Goal: Task Accomplishment & Management: Manage account settings

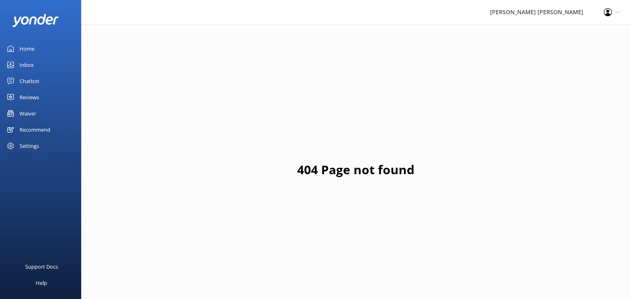
drag, startPoint x: 30, startPoint y: 114, endPoint x: 56, endPoint y: 127, distance: 29.4
click at [30, 114] on div "Waiver" at bounding box center [27, 113] width 17 height 16
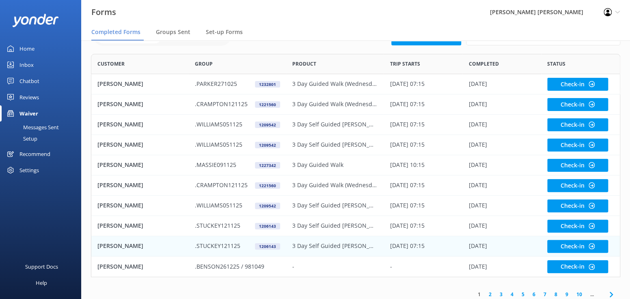
scroll to position [49, 0]
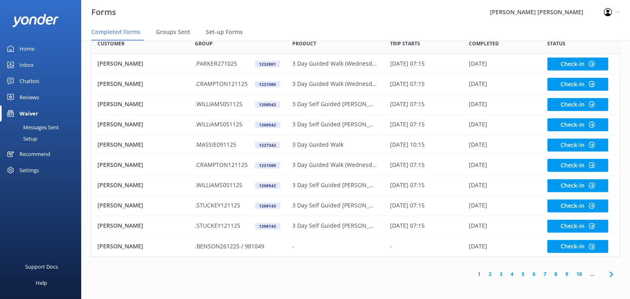
click at [488, 276] on link "2" at bounding box center [489, 275] width 11 height 8
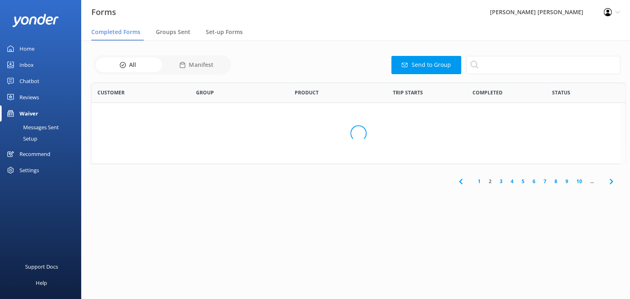
scroll to position [217, 523]
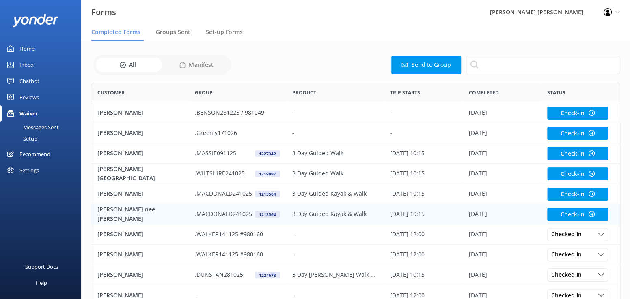
click at [111, 214] on p "[PERSON_NAME] nee [PERSON_NAME]" at bounding box center [139, 214] width 85 height 18
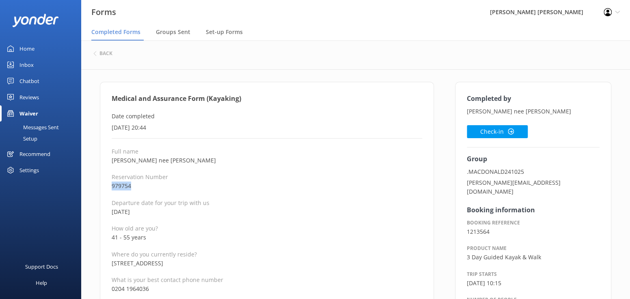
drag, startPoint x: 139, startPoint y: 185, endPoint x: 108, endPoint y: 187, distance: 31.3
copy p "979754"
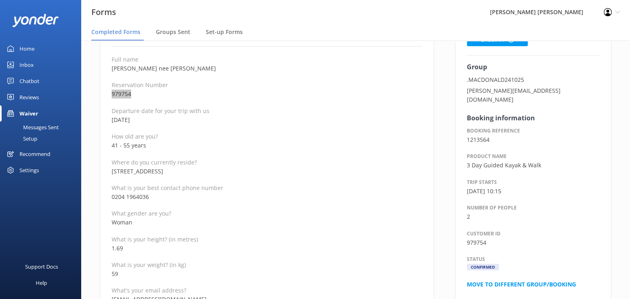
scroll to position [122, 0]
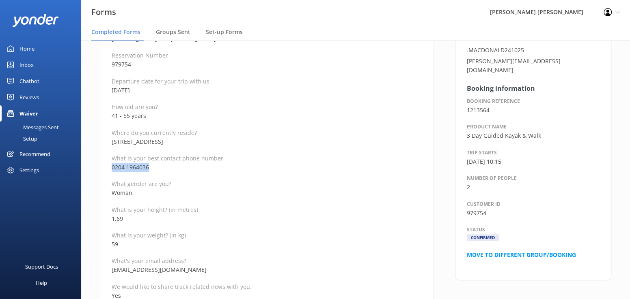
drag, startPoint x: 163, startPoint y: 167, endPoint x: 111, endPoint y: 165, distance: 51.9
copy p "0204 1964036"
drag, startPoint x: 181, startPoint y: 272, endPoint x: 109, endPoint y: 270, distance: 72.6
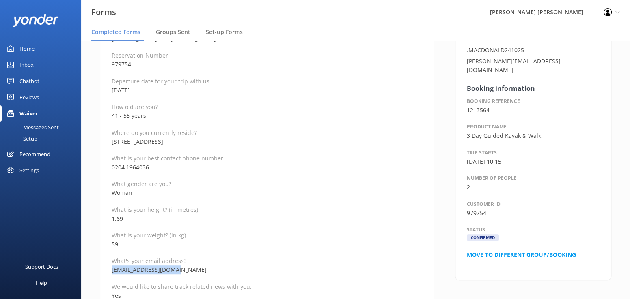
copy p "[EMAIL_ADDRESS][DOMAIN_NAME]"
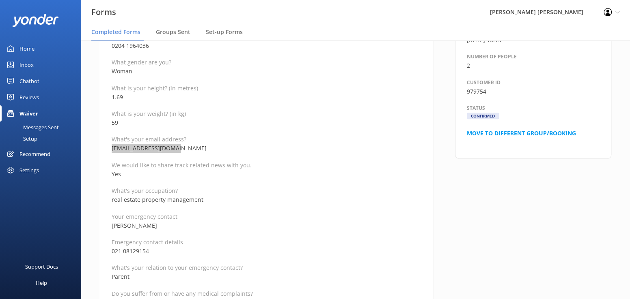
scroll to position [284, 0]
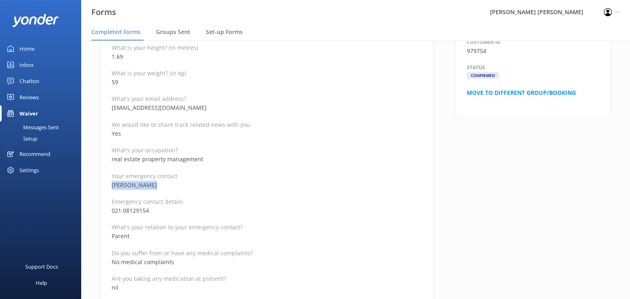
drag, startPoint x: 159, startPoint y: 185, endPoint x: 110, endPoint y: 185, distance: 49.5
copy p "[PERSON_NAME]"
drag, startPoint x: 160, startPoint y: 211, endPoint x: 105, endPoint y: 211, distance: 54.4
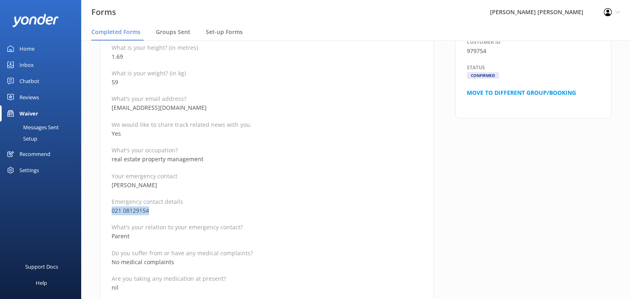
copy p "021 08129154"
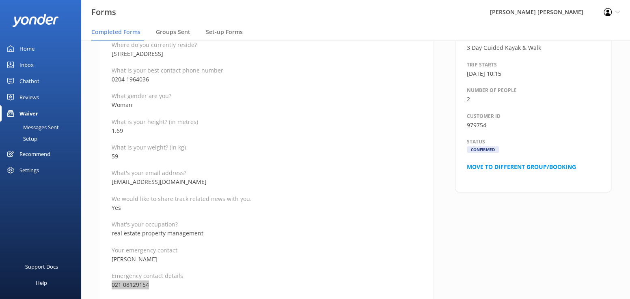
scroll to position [162, 0]
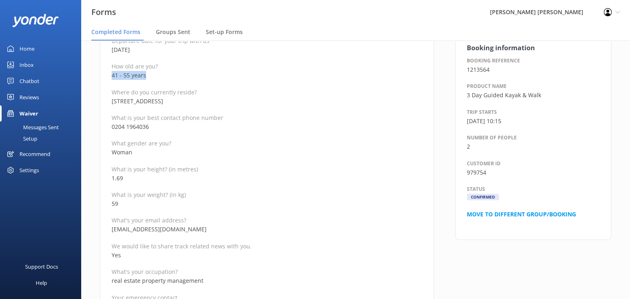
drag, startPoint x: 152, startPoint y: 79, endPoint x: 105, endPoint y: 74, distance: 46.9
copy p "41 - 55 years"
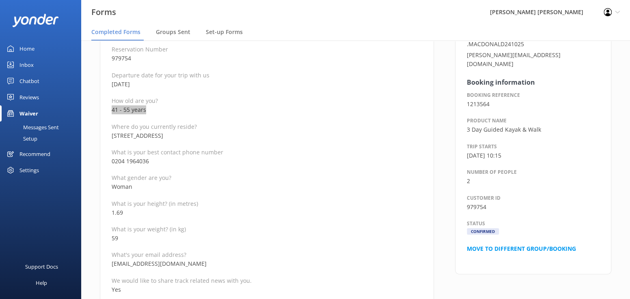
scroll to position [0, 0]
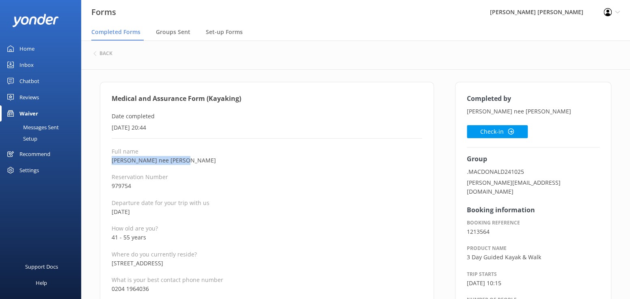
drag, startPoint x: 188, startPoint y: 162, endPoint x: 112, endPoint y: 161, distance: 76.3
click at [112, 161] on p "[PERSON_NAME] nee [PERSON_NAME]" at bounding box center [267, 160] width 310 height 9
copy p "[PERSON_NAME] nee [PERSON_NAME]"
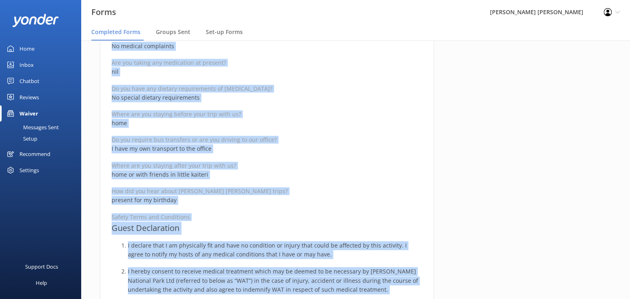
scroll to position [520, 0]
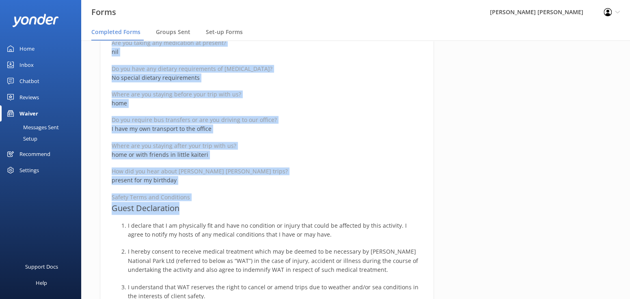
drag, startPoint x: 110, startPoint y: 98, endPoint x: 262, endPoint y: 206, distance: 187.1
click at [262, 206] on div "Medical and Assurance Form (Kayaking) Date completed [DATE] 20:44 Full name [PE…" at bounding box center [267, 132] width 334 height 1140
copy div "Medical and Assurance Form (Kayaking) Date completed [DATE] 20:44 Full name [PE…"
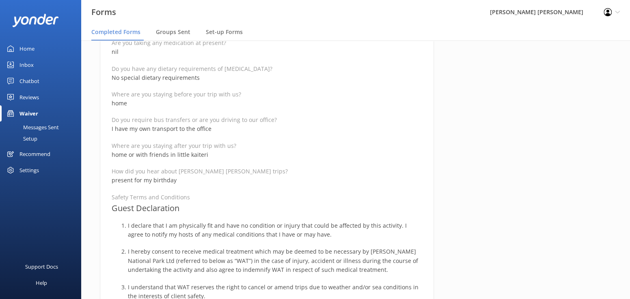
click at [475, 206] on div "Completed by [PERSON_NAME] nee [PERSON_NAME] Check-in Group .MACDONALD241025 [P…" at bounding box center [532, 136] width 177 height 1148
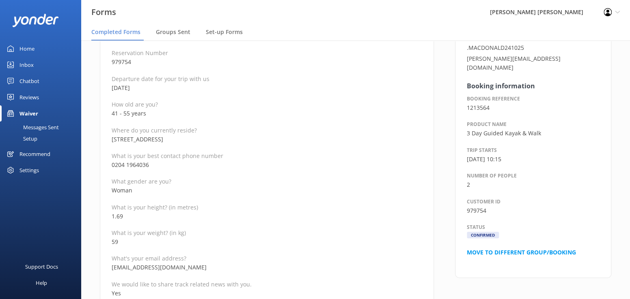
scroll to position [33, 0]
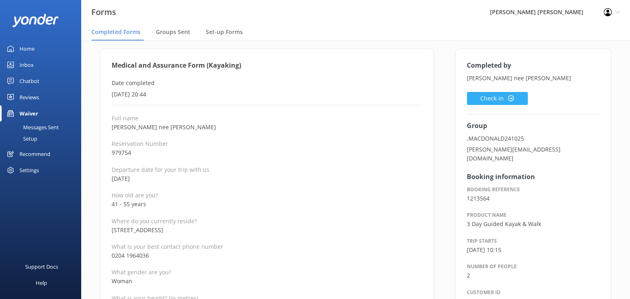
click at [479, 97] on button "Check-in" at bounding box center [496, 98] width 61 height 13
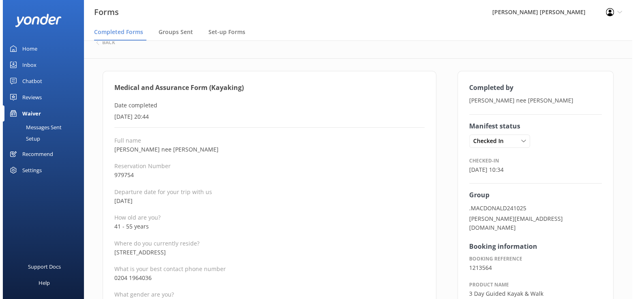
scroll to position [0, 0]
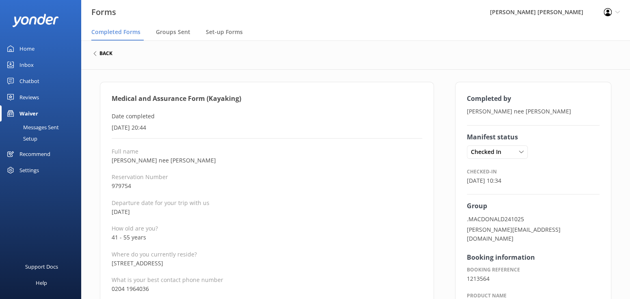
click at [103, 56] on h6 "back" at bounding box center [105, 53] width 13 height 5
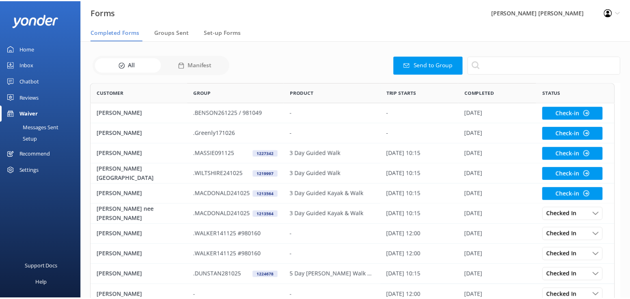
scroll to position [217, 523]
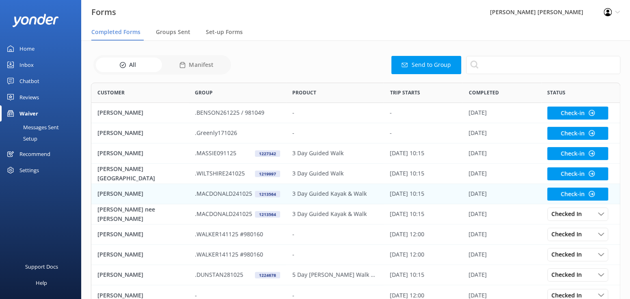
click at [101, 194] on p "[PERSON_NAME]" at bounding box center [120, 193] width 46 height 9
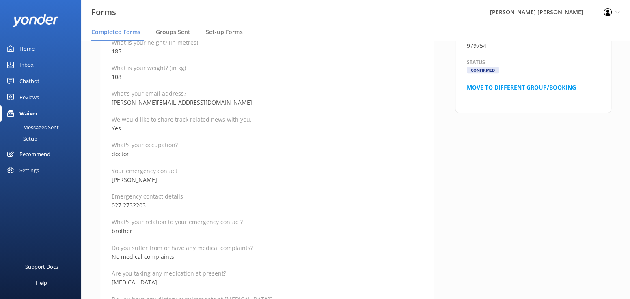
scroll to position [284, 0]
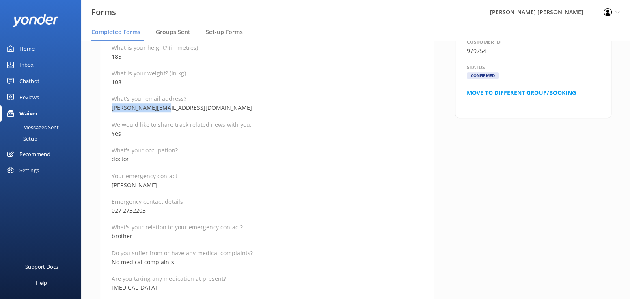
drag, startPoint x: 177, startPoint y: 107, endPoint x: 108, endPoint y: 110, distance: 69.0
copy p "[PERSON_NAME][EMAIL_ADDRESS][DOMAIN_NAME]"
drag, startPoint x: 152, startPoint y: 188, endPoint x: 108, endPoint y: 187, distance: 43.4
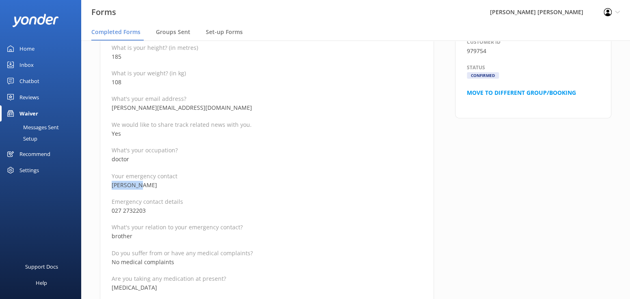
copy p "[PERSON_NAME]"
drag, startPoint x: 155, startPoint y: 208, endPoint x: 105, endPoint y: 211, distance: 50.0
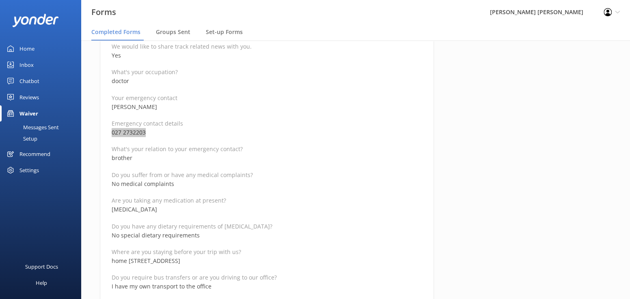
scroll to position [365, 0]
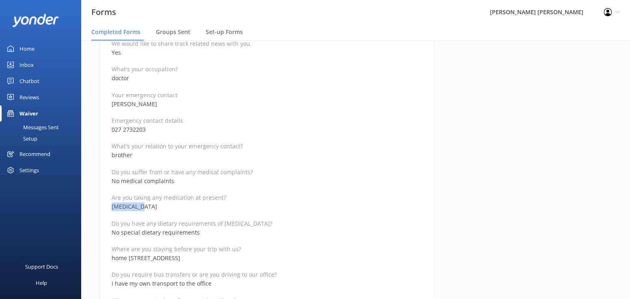
drag, startPoint x: 149, startPoint y: 205, endPoint x: 108, endPoint y: 205, distance: 41.0
click at [108, 205] on div "Medical and Assurance Form (Kayaking) Date completed [DATE] 20:49 Full name [PE…" at bounding box center [267, 287] width 334 height 1140
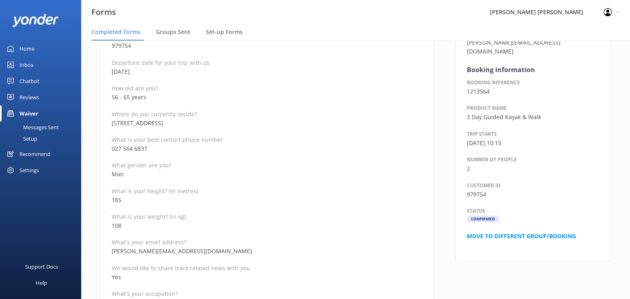
scroll to position [122, 0]
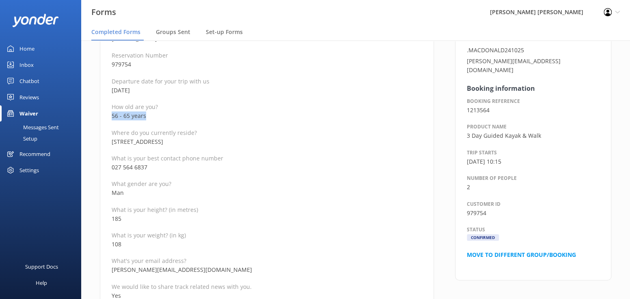
drag, startPoint x: 153, startPoint y: 116, endPoint x: 109, endPoint y: 114, distance: 43.9
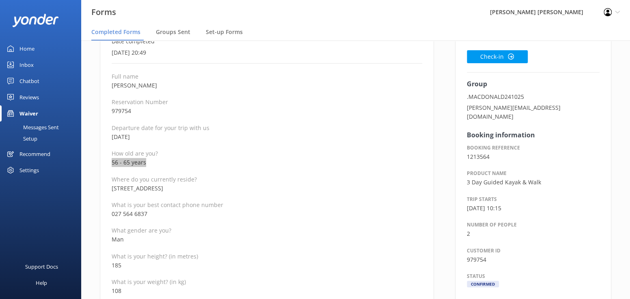
scroll to position [0, 0]
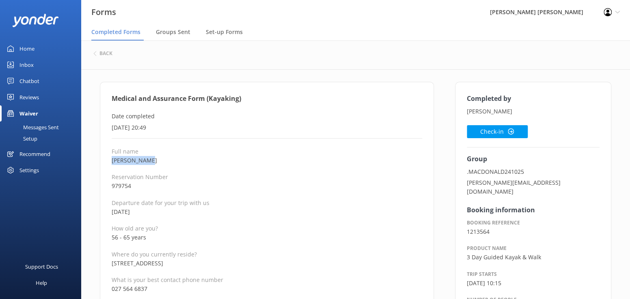
drag, startPoint x: 155, startPoint y: 161, endPoint x: 105, endPoint y: 161, distance: 50.3
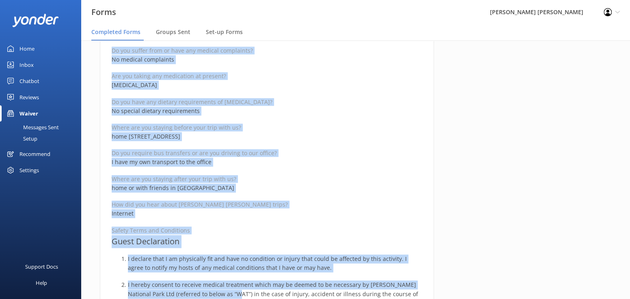
scroll to position [511, 0]
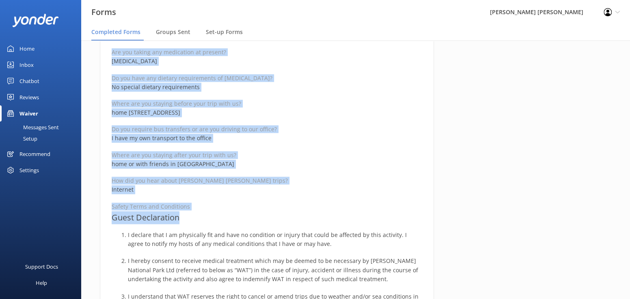
drag, startPoint x: 110, startPoint y: 99, endPoint x: 231, endPoint y: 221, distance: 172.4
click at [231, 221] on div "Medical and Assurance Form (Kayaking) Date completed [DATE] 20:49 Full name [PE…" at bounding box center [267, 141] width 334 height 1140
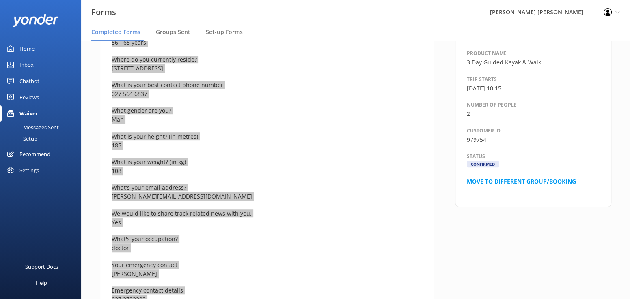
scroll to position [64, 0]
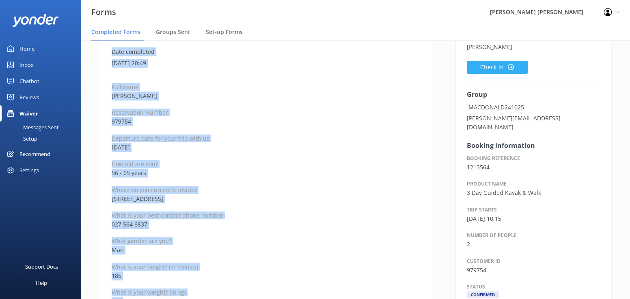
click at [489, 64] on button "Check-in" at bounding box center [496, 67] width 61 height 13
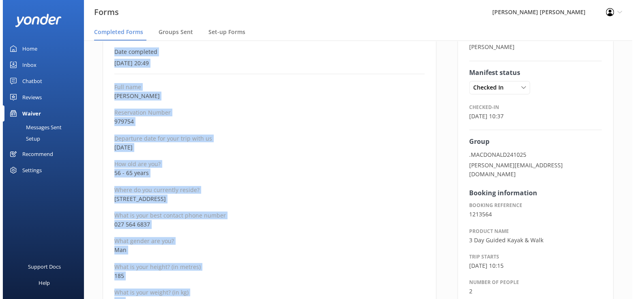
scroll to position [0, 0]
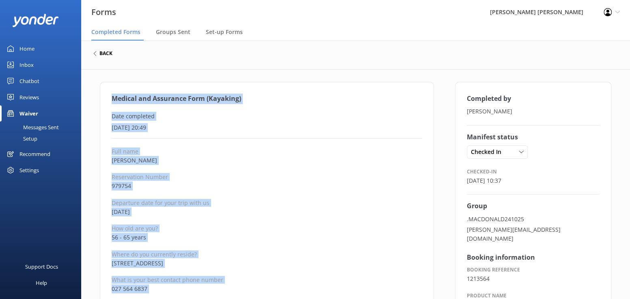
click at [103, 54] on h6 "back" at bounding box center [105, 53] width 13 height 5
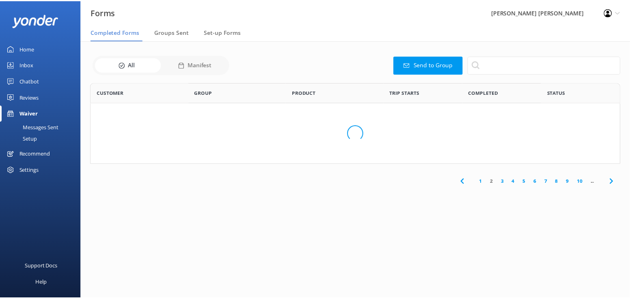
scroll to position [217, 523]
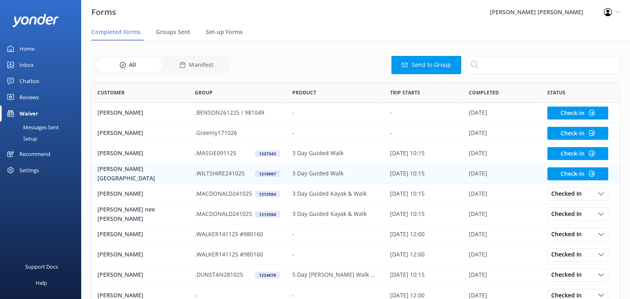
click at [110, 173] on p "[PERSON_NAME][GEOGRAPHIC_DATA]" at bounding box center [139, 174] width 85 height 18
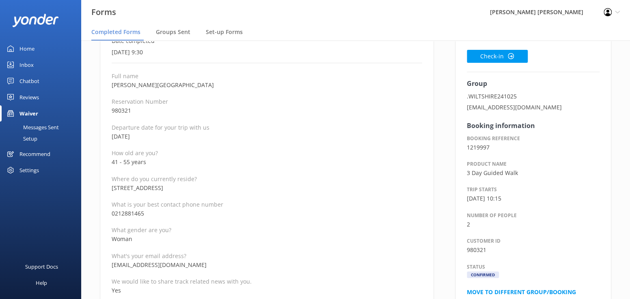
scroll to position [81, 0]
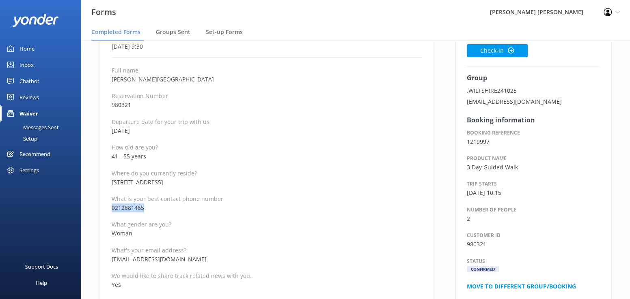
drag, startPoint x: 155, startPoint y: 208, endPoint x: 107, endPoint y: 212, distance: 48.4
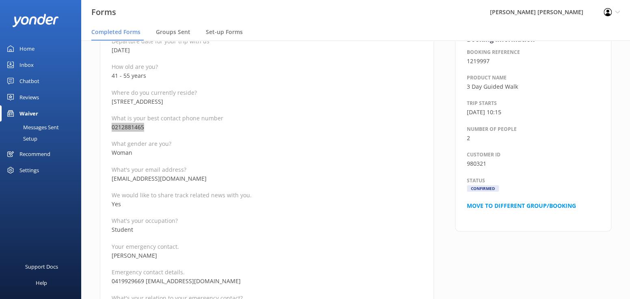
scroll to position [162, 0]
drag, startPoint x: 190, startPoint y: 177, endPoint x: 107, endPoint y: 182, distance: 83.3
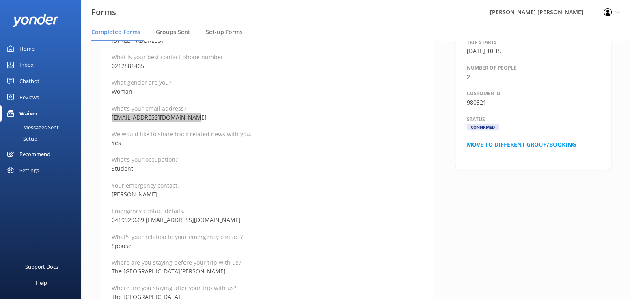
scroll to position [243, 0]
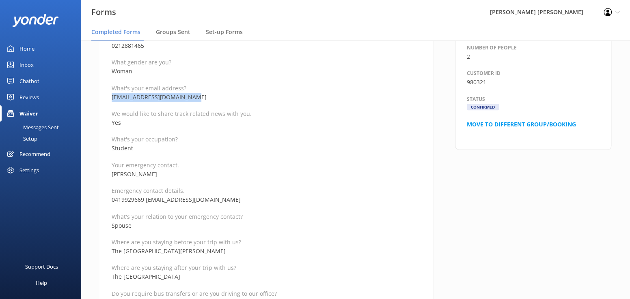
drag, startPoint x: 168, startPoint y: 174, endPoint x: 112, endPoint y: 177, distance: 55.7
click at [112, 177] on p "[PERSON_NAME]" at bounding box center [267, 174] width 310 height 9
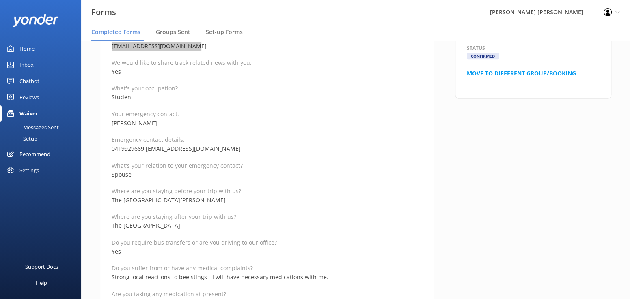
scroll to position [325, 0]
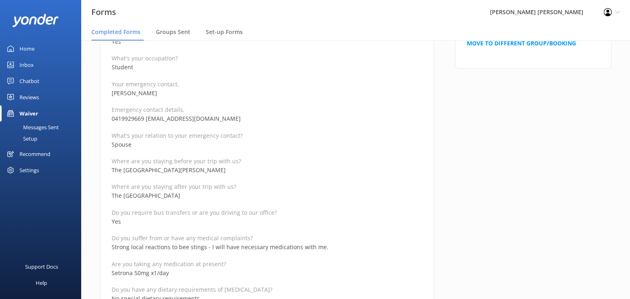
drag, startPoint x: 247, startPoint y: 118, endPoint x: 145, endPoint y: 119, distance: 101.8
click at [145, 119] on p "0419929669 [EMAIL_ADDRESS][DOMAIN_NAME]" at bounding box center [267, 118] width 310 height 9
drag, startPoint x: 143, startPoint y: 118, endPoint x: 114, endPoint y: 116, distance: 28.8
click at [114, 116] on p "0419929669 [EMAIL_ADDRESS][DOMAIN_NAME]" at bounding box center [267, 118] width 310 height 9
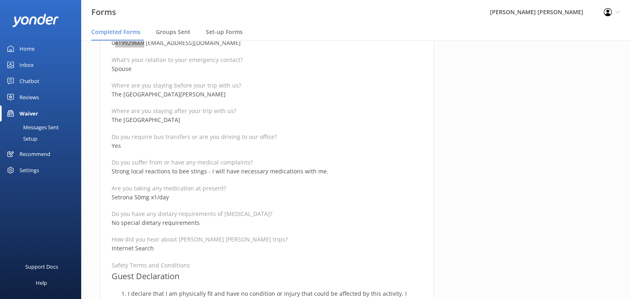
scroll to position [406, 0]
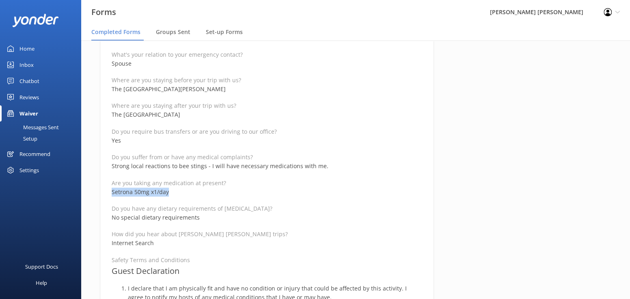
drag, startPoint x: 172, startPoint y: 191, endPoint x: 110, endPoint y: 193, distance: 62.1
click at [110, 193] on div "Medical and Assurance Form Date completed [DATE] 9:30 Full name [PERSON_NAME][G…" at bounding box center [267, 220] width 334 height 1088
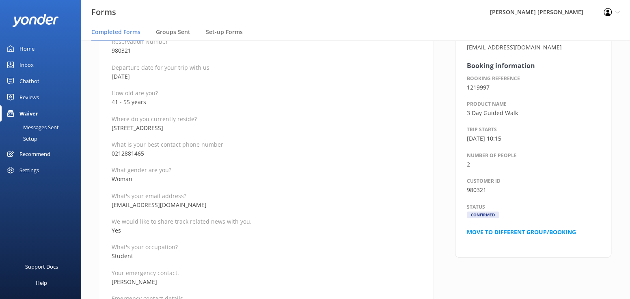
scroll to position [122, 0]
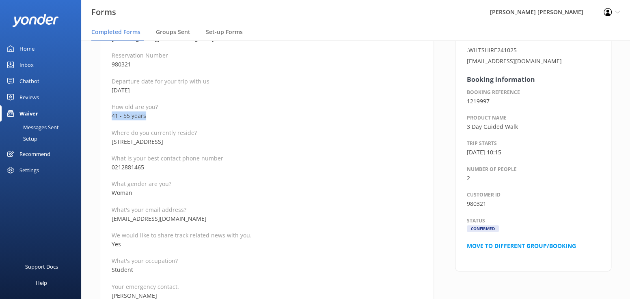
drag, startPoint x: 151, startPoint y: 117, endPoint x: 106, endPoint y: 115, distance: 44.7
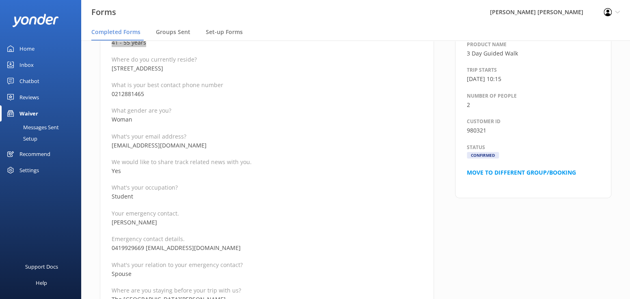
scroll to position [81, 0]
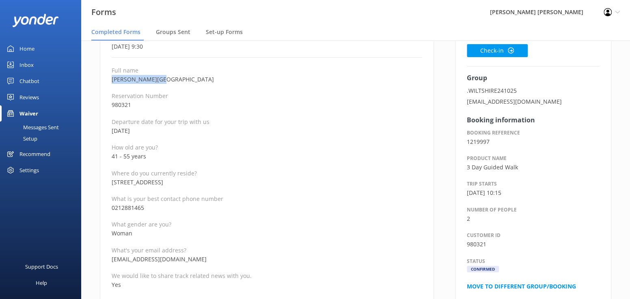
drag, startPoint x: 159, startPoint y: 80, endPoint x: 111, endPoint y: 79, distance: 48.3
click at [112, 79] on p "[PERSON_NAME][GEOGRAPHIC_DATA]" at bounding box center [267, 79] width 310 height 9
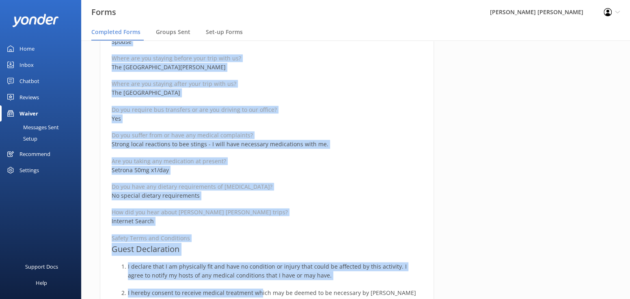
scroll to position [430, 0]
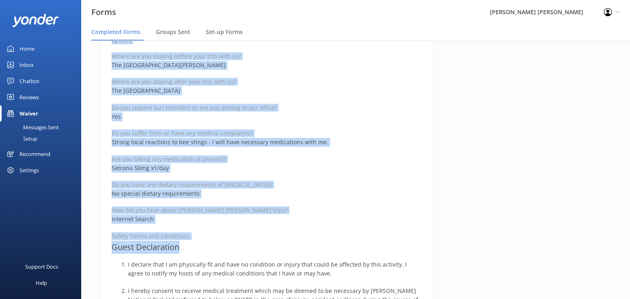
drag, startPoint x: 110, startPoint y: 98, endPoint x: 262, endPoint y: 248, distance: 214.3
click at [262, 248] on div "Medical and Assurance Form Date completed [DATE] 9:30 Full name [PERSON_NAME][G…" at bounding box center [267, 196] width 334 height 1088
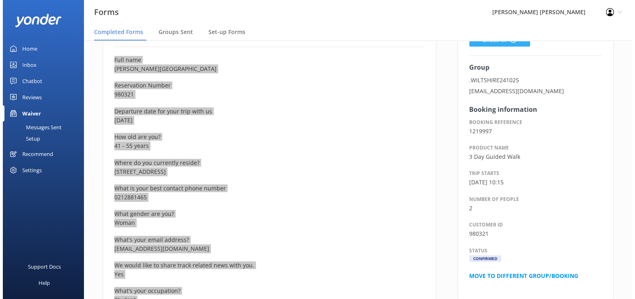
scroll to position [0, 0]
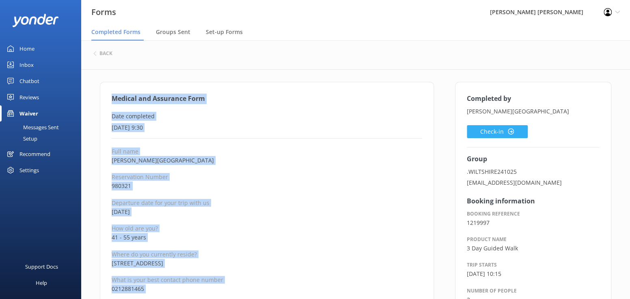
click at [494, 131] on button "Check-in" at bounding box center [496, 131] width 61 height 13
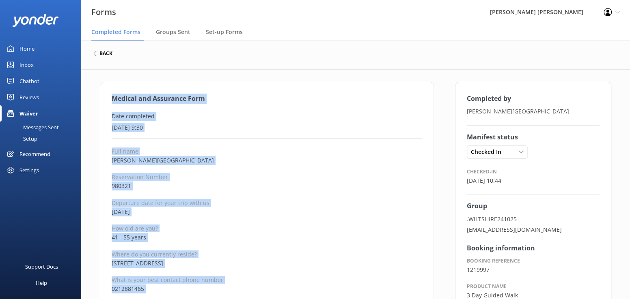
click at [105, 56] on h6 "back" at bounding box center [105, 53] width 13 height 5
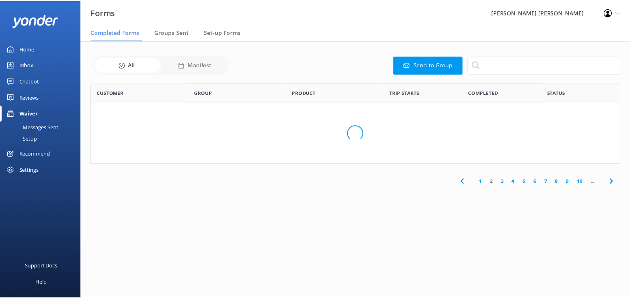
scroll to position [217, 523]
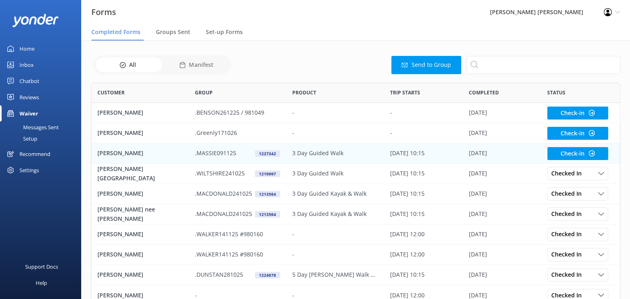
click at [113, 153] on p "[PERSON_NAME]" at bounding box center [120, 153] width 46 height 9
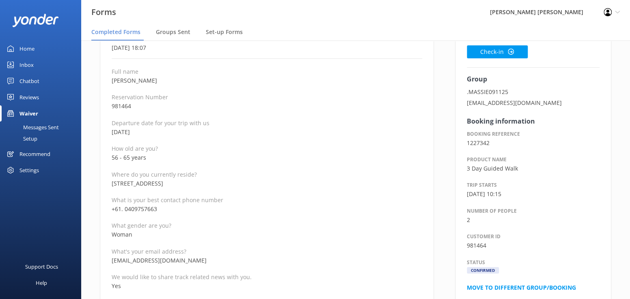
scroll to position [81, 0]
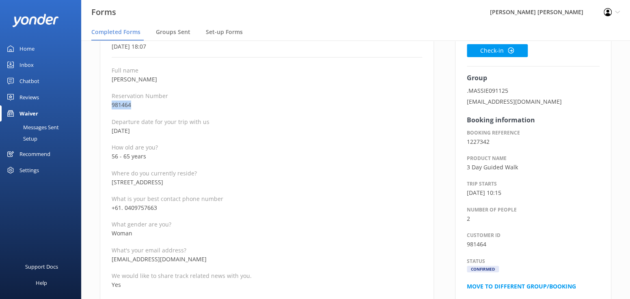
drag, startPoint x: 138, startPoint y: 105, endPoint x: 101, endPoint y: 103, distance: 36.2
drag, startPoint x: 170, startPoint y: 206, endPoint x: 112, endPoint y: 206, distance: 57.2
click at [112, 206] on p "+61. 0409757663" at bounding box center [267, 208] width 310 height 9
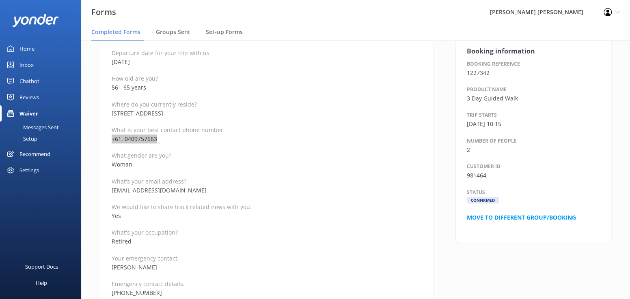
scroll to position [162, 0]
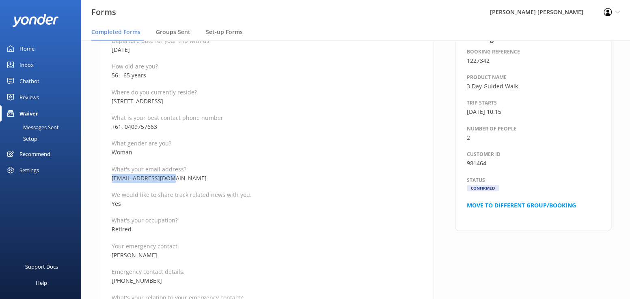
drag, startPoint x: 176, startPoint y: 178, endPoint x: 107, endPoint y: 177, distance: 69.4
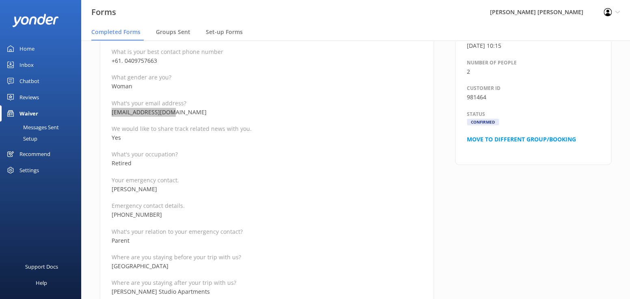
scroll to position [243, 0]
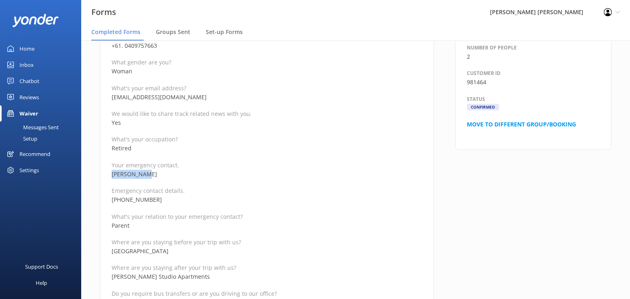
drag, startPoint x: 150, startPoint y: 173, endPoint x: 98, endPoint y: 174, distance: 51.9
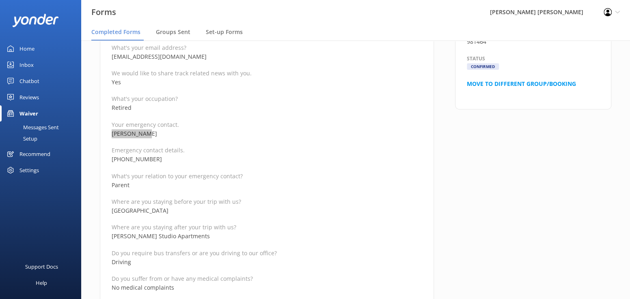
scroll to position [122, 0]
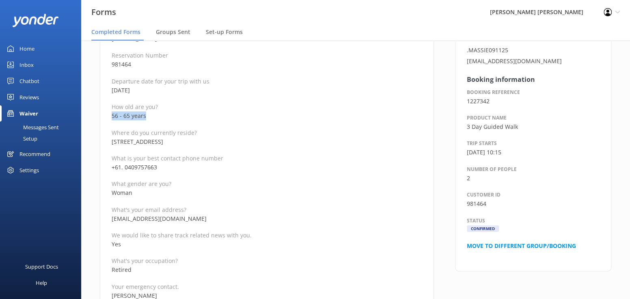
drag, startPoint x: 151, startPoint y: 116, endPoint x: 112, endPoint y: 117, distance: 39.8
click at [112, 117] on p "56 - 65 years" at bounding box center [267, 116] width 310 height 9
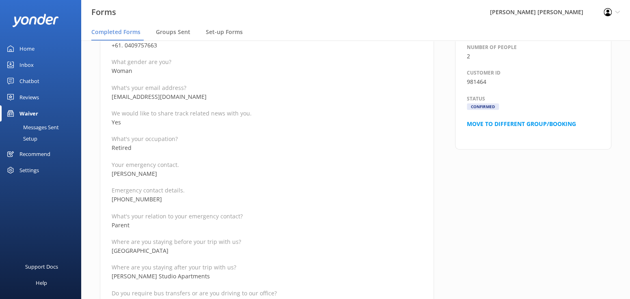
scroll to position [284, 0]
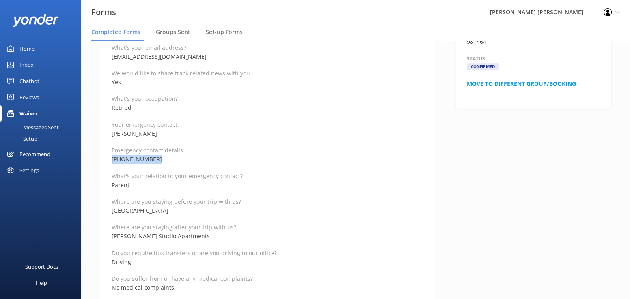
drag, startPoint x: 163, startPoint y: 159, endPoint x: 97, endPoint y: 159, distance: 65.3
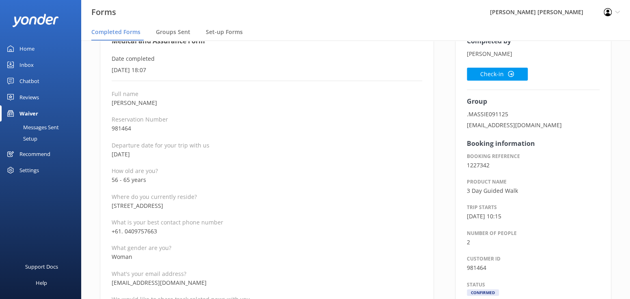
scroll to position [41, 0]
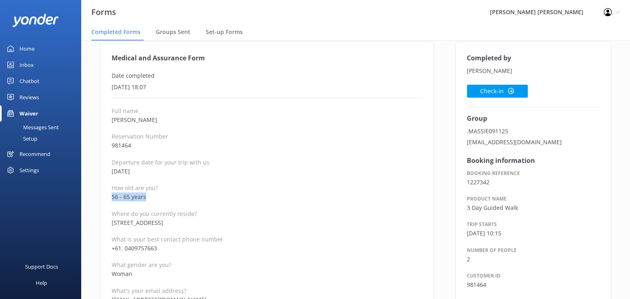
drag, startPoint x: 153, startPoint y: 197, endPoint x: 111, endPoint y: 199, distance: 42.2
click at [112, 199] on p "56 - 65 years" at bounding box center [267, 197] width 310 height 9
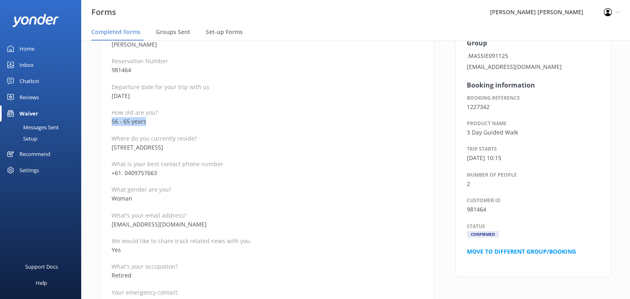
scroll to position [0, 0]
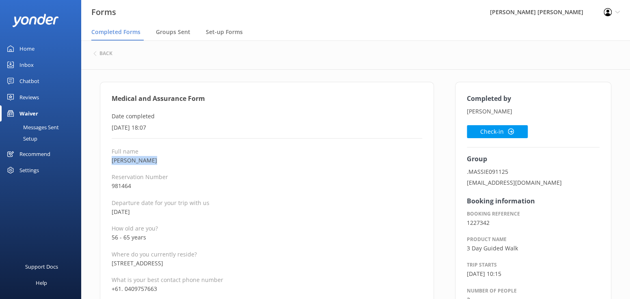
drag, startPoint x: 154, startPoint y: 161, endPoint x: 110, endPoint y: 161, distance: 43.8
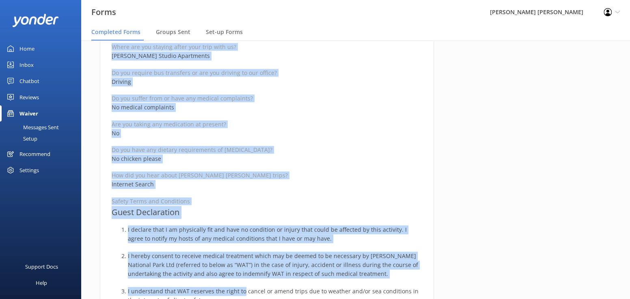
scroll to position [472, 0]
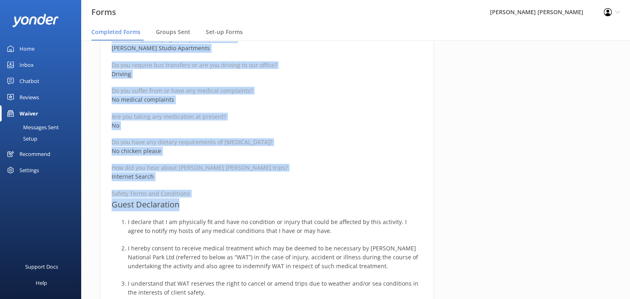
drag, startPoint x: 108, startPoint y: 98, endPoint x: 234, endPoint y: 200, distance: 161.5
click at [234, 200] on div "Medical and Assurance Form Date completed [DATE] 18:07 Full name [PERSON_NAME] …" at bounding box center [267, 154] width 334 height 1088
click at [337, 168] on p "How did you hear about [PERSON_NAME] [PERSON_NAME] trips?" at bounding box center [267, 168] width 310 height 8
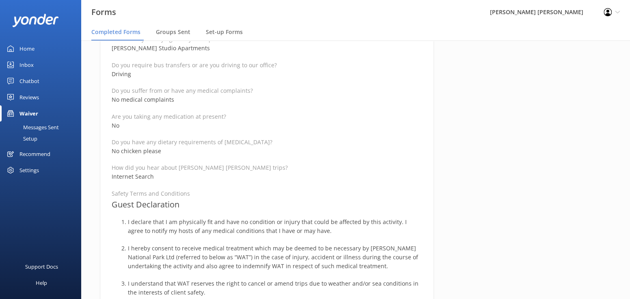
click at [472, 156] on div "Completed by [PERSON_NAME] Check-in Group .MASSIE091125 [EMAIL_ADDRESS][DOMAIN_…" at bounding box center [532, 158] width 177 height 1096
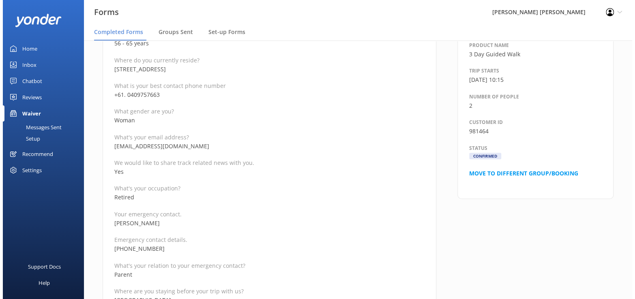
scroll to position [0, 0]
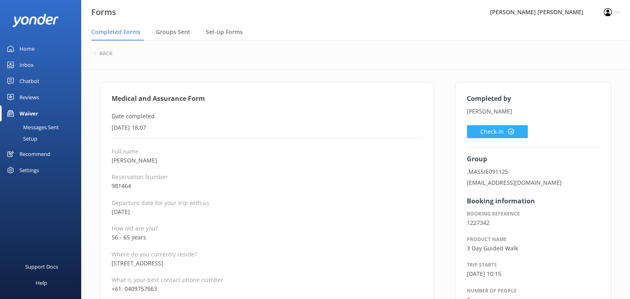
click at [479, 131] on button "Check-in" at bounding box center [496, 131] width 61 height 13
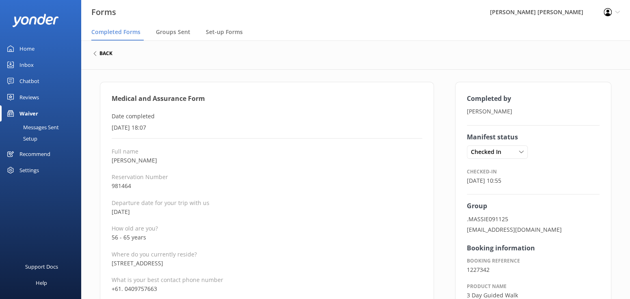
click at [104, 56] on h6 "back" at bounding box center [105, 53] width 13 height 5
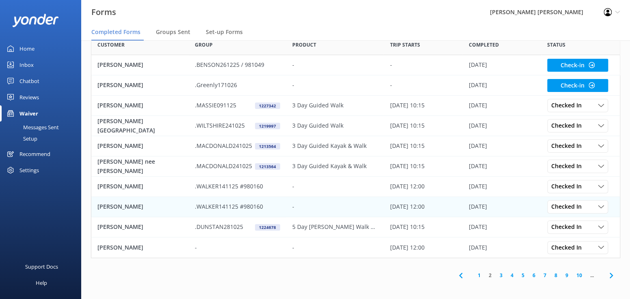
scroll to position [49, 0]
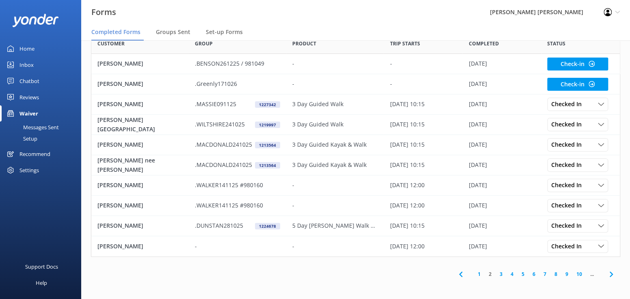
click at [479, 272] on link "1" at bounding box center [478, 275] width 11 height 8
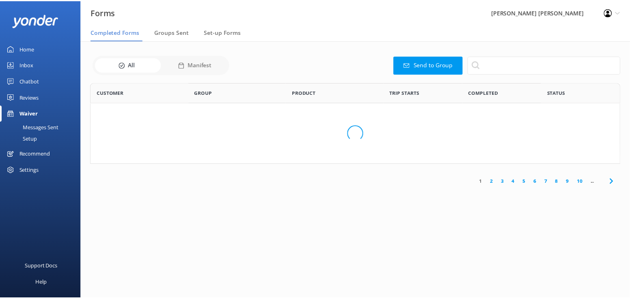
scroll to position [217, 523]
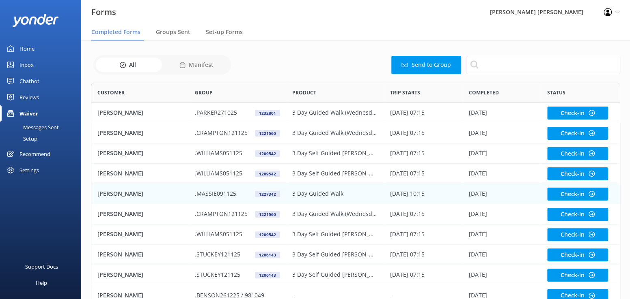
click at [113, 192] on p "[PERSON_NAME]" at bounding box center [120, 193] width 46 height 9
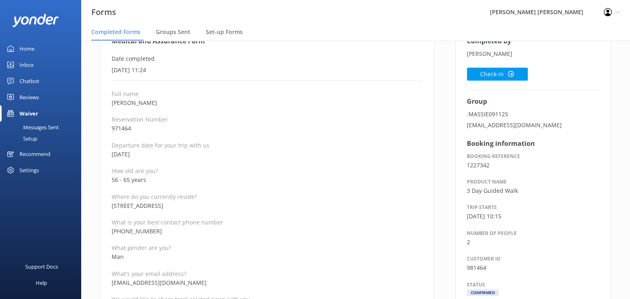
scroll to position [81, 0]
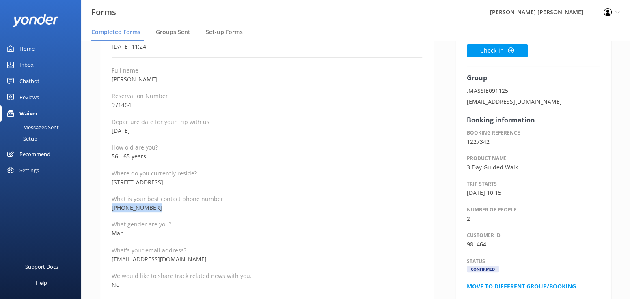
drag, startPoint x: 163, startPoint y: 209, endPoint x: 110, endPoint y: 208, distance: 53.6
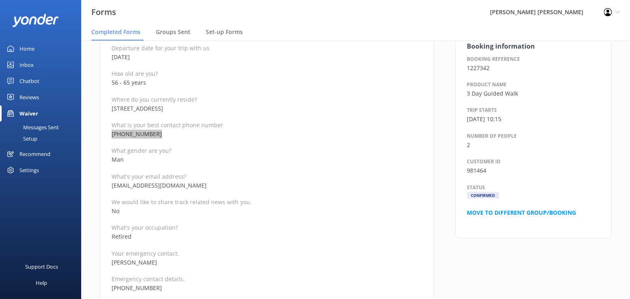
scroll to position [162, 0]
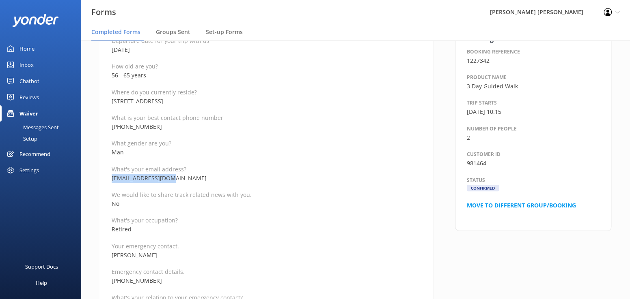
drag, startPoint x: 180, startPoint y: 181, endPoint x: 111, endPoint y: 181, distance: 69.0
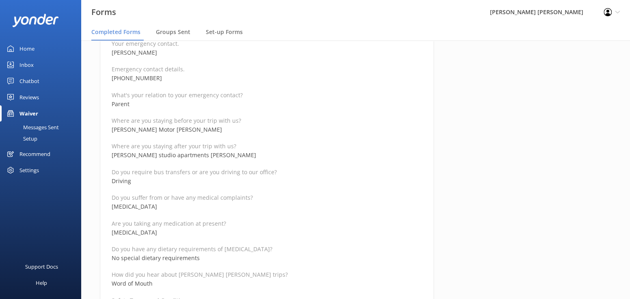
scroll to position [325, 0]
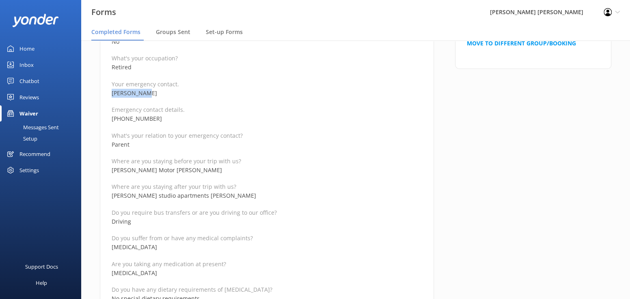
drag, startPoint x: 159, startPoint y: 94, endPoint x: 99, endPoint y: 94, distance: 60.0
click at [100, 94] on div "Medical and Assurance Form Date completed [DATE] 11:24 Full name [PERSON_NAME] …" at bounding box center [267, 301] width 334 height 1088
drag, startPoint x: 160, startPoint y: 118, endPoint x: 112, endPoint y: 118, distance: 47.9
click at [112, 118] on p "[PHONE_NUMBER]" at bounding box center [267, 118] width 310 height 9
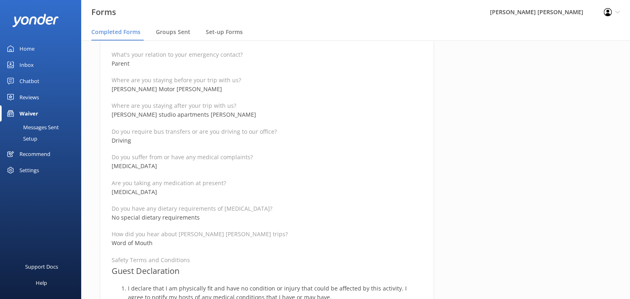
scroll to position [446, 0]
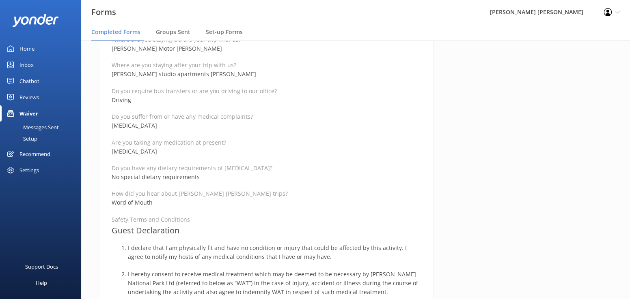
drag, startPoint x: 158, startPoint y: 125, endPoint x: 106, endPoint y: 128, distance: 51.6
click at [106, 128] on div "Medical and Assurance Form Date completed [DATE] 11:24 Full name [PERSON_NAME] …" at bounding box center [267, 180] width 334 height 1088
drag, startPoint x: 140, startPoint y: 151, endPoint x: 101, endPoint y: 151, distance: 38.1
click at [101, 151] on div "Medical and Assurance Form Date completed [DATE] 11:24 Full name [PERSON_NAME] …" at bounding box center [267, 180] width 334 height 1088
click at [135, 156] on div "Full name [PERSON_NAME] Reservation Number 971464 Departure date for your trip …" at bounding box center [267, 206] width 310 height 1011
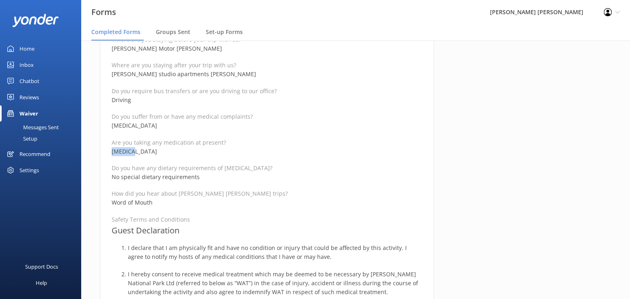
drag, startPoint x: 134, startPoint y: 150, endPoint x: 108, endPoint y: 152, distance: 26.4
click at [108, 152] on div "Medical and Assurance Form Date completed [DATE] 11:24 Full name [PERSON_NAME] …" at bounding box center [267, 180] width 334 height 1088
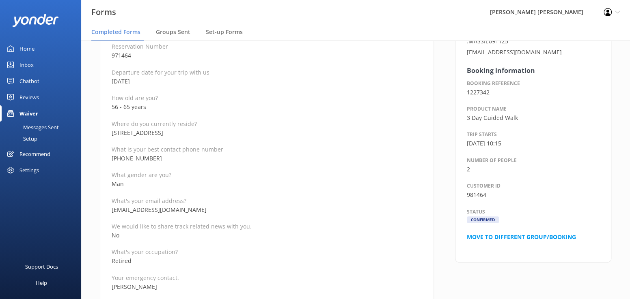
scroll to position [81, 0]
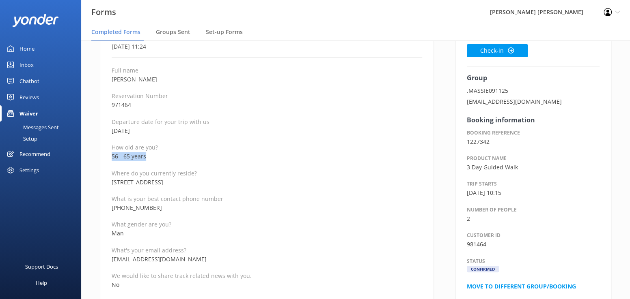
drag, startPoint x: 152, startPoint y: 156, endPoint x: 107, endPoint y: 157, distance: 44.2
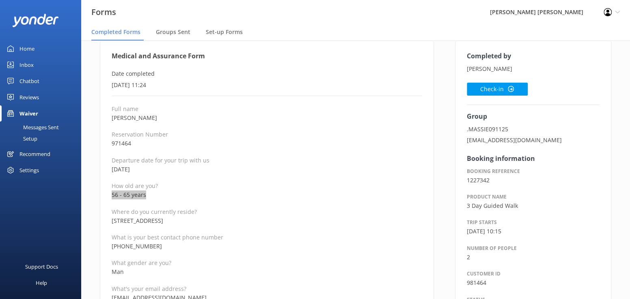
scroll to position [0, 0]
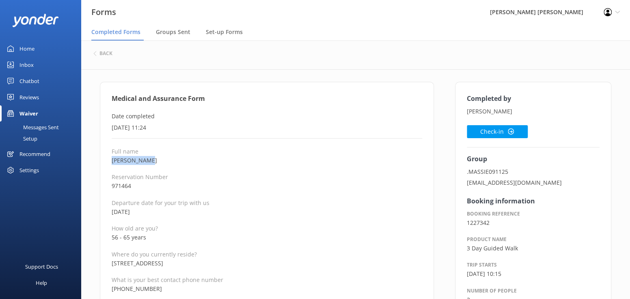
drag, startPoint x: 152, startPoint y: 161, endPoint x: 107, endPoint y: 162, distance: 44.6
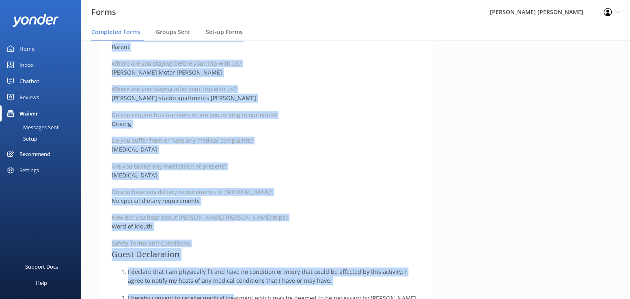
scroll to position [428, 0]
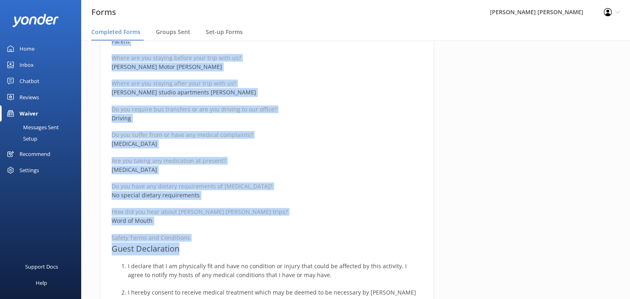
drag, startPoint x: 109, startPoint y: 98, endPoint x: 236, endPoint y: 248, distance: 196.9
click at [236, 248] on div "Medical and Assurance Form Date completed [DATE] 11:24 Full name [PERSON_NAME] …" at bounding box center [267, 198] width 334 height 1088
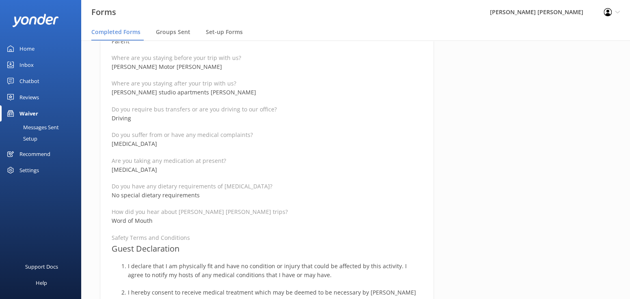
drag, startPoint x: 567, startPoint y: 186, endPoint x: 557, endPoint y: 191, distance: 11.1
click at [557, 191] on div "Completed by [PERSON_NAME] Check-in Group .MASSIE091125 [EMAIL_ADDRESS][DOMAIN_…" at bounding box center [532, 202] width 177 height 1096
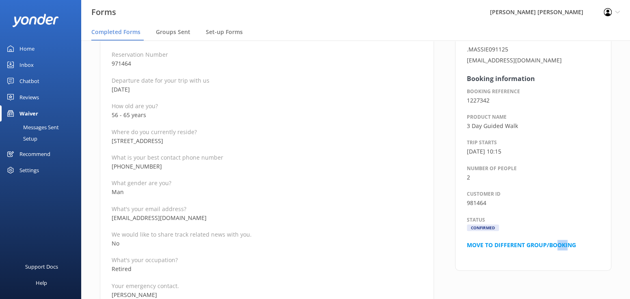
scroll to position [22, 0]
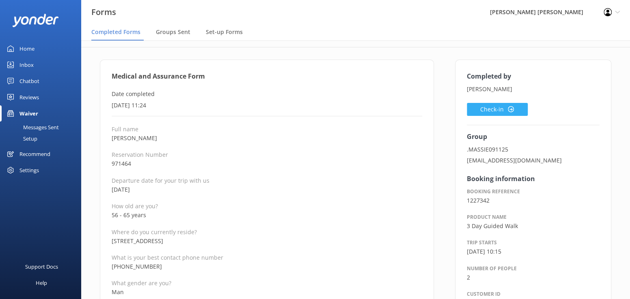
click at [497, 110] on button "Check-in" at bounding box center [496, 109] width 61 height 13
